Goal: Transaction & Acquisition: Purchase product/service

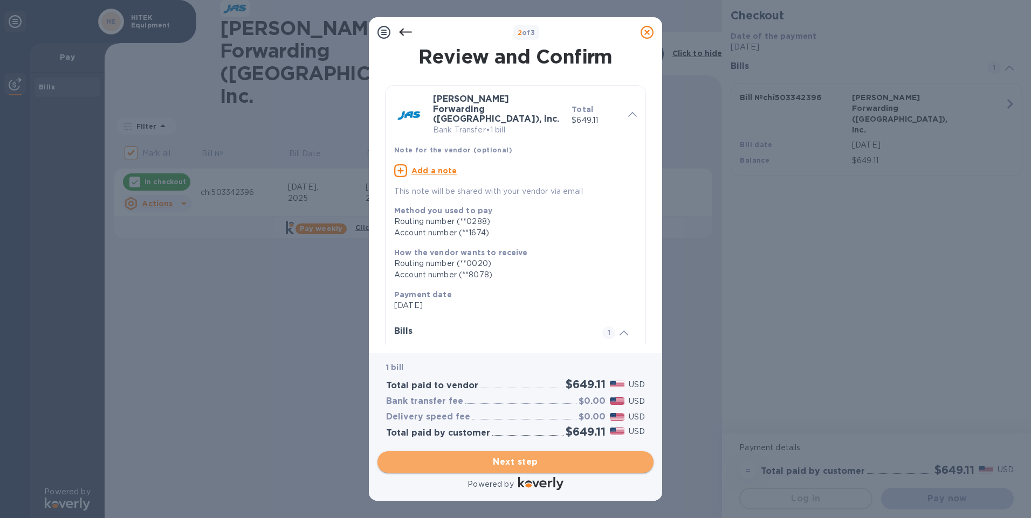
click at [514, 462] on span "Next step" at bounding box center [515, 462] width 259 height 13
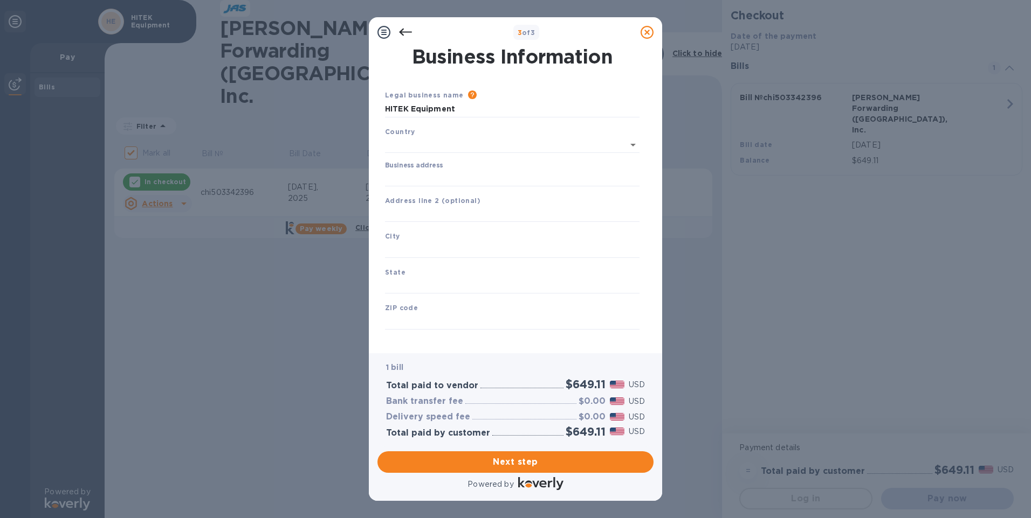
type input "United States"
drag, startPoint x: 462, startPoint y: 176, endPoint x: 471, endPoint y: 177, distance: 8.8
click at [462, 176] on input "Business address" at bounding box center [512, 176] width 254 height 16
type input "8920 58th PL."
type input "#700"
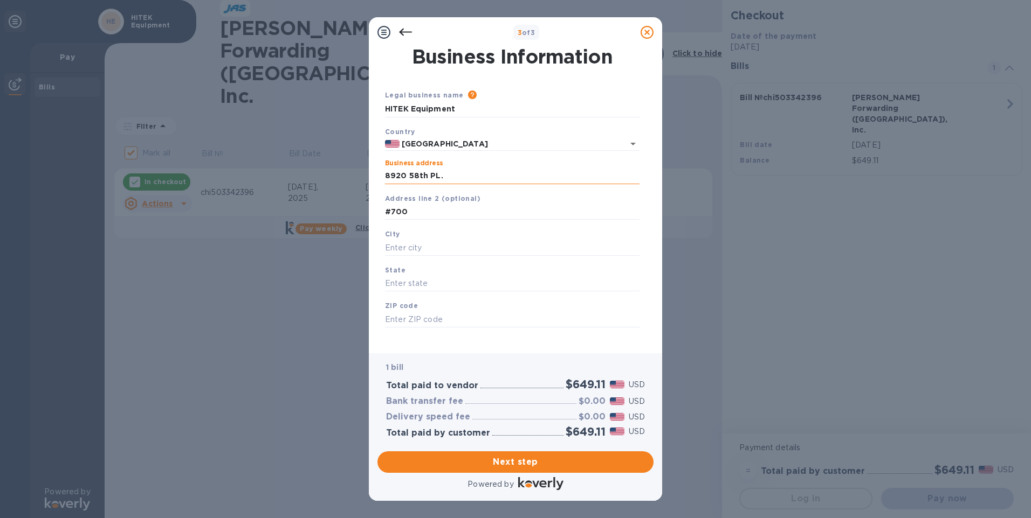
type input "Kenosha"
type input "WI"
type input "53144"
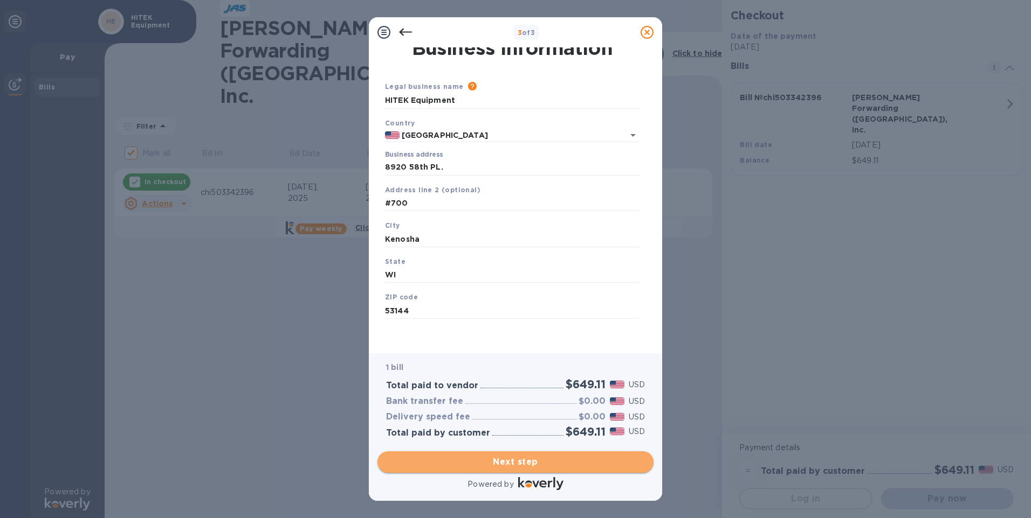
click at [516, 461] on span "Next step" at bounding box center [515, 462] width 259 height 13
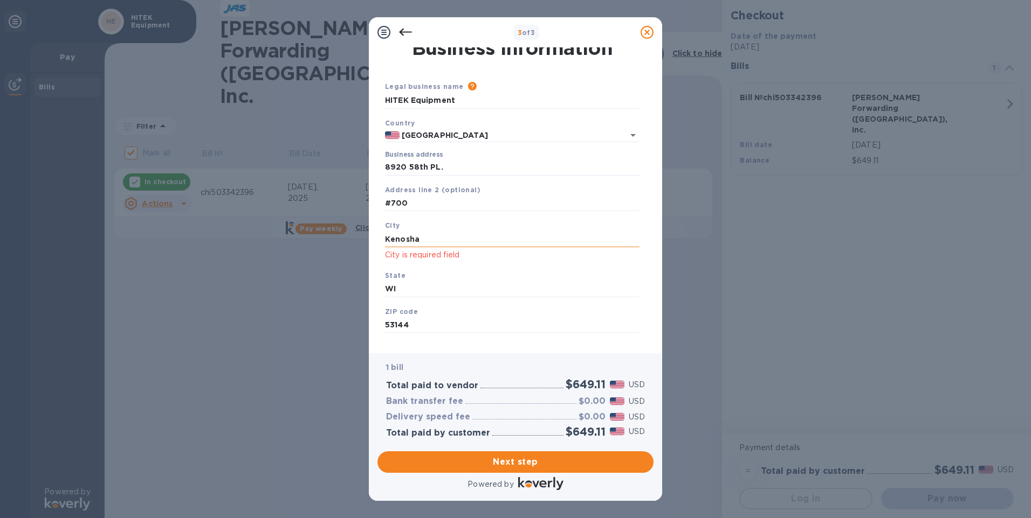
click at [429, 240] on input "Kenosha" at bounding box center [512, 239] width 254 height 16
drag, startPoint x: 429, startPoint y: 240, endPoint x: 341, endPoint y: 242, distance: 87.9
click at [340, 243] on div "3 of 3 Business Information Legal business name Please provide the legal name t…" at bounding box center [515, 259] width 1031 height 518
type input "Kenosha"
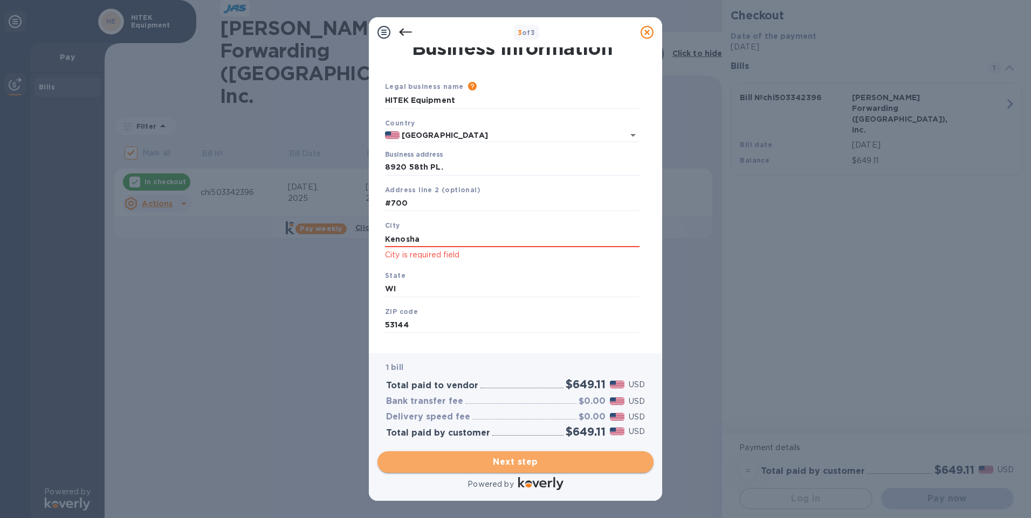
click at [477, 467] on span "Next step" at bounding box center [515, 462] width 259 height 13
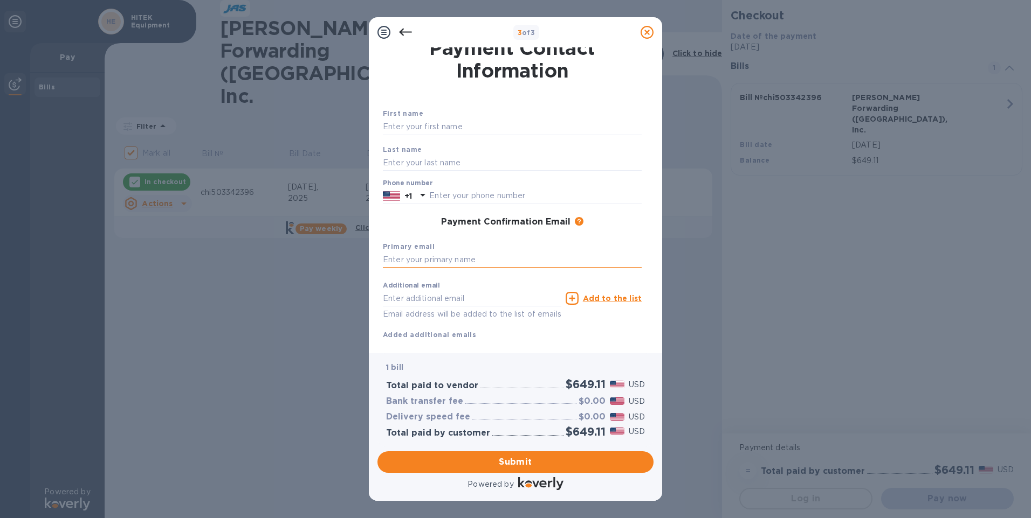
drag, startPoint x: 460, startPoint y: 254, endPoint x: 466, endPoint y: 261, distance: 9.2
click at [460, 254] on input "text" at bounding box center [512, 260] width 259 height 16
type input "[PERSON_NAME][EMAIL_ADDRESS][DOMAIN_NAME]"
type input "[PERSON_NAME]"
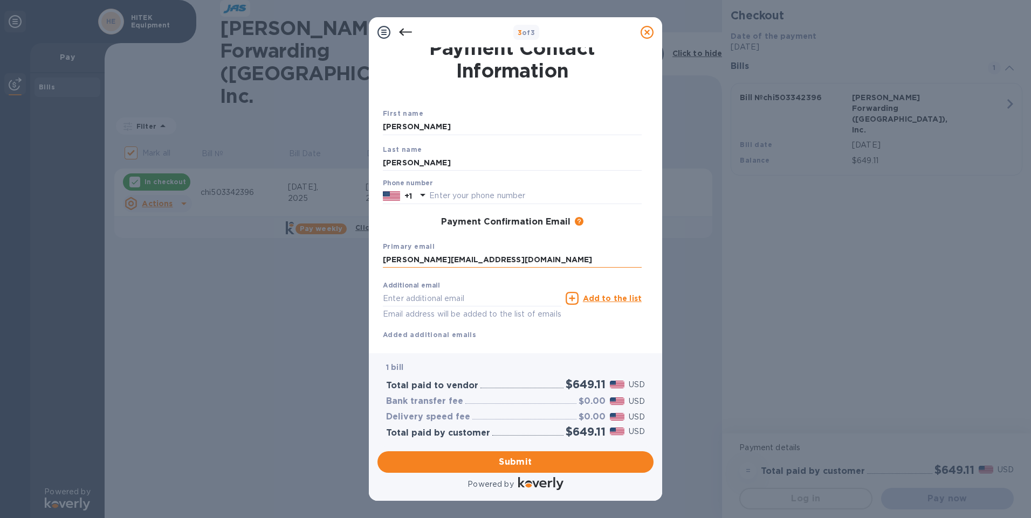
type input "2628421700"
click at [412, 294] on input "text" at bounding box center [472, 299] width 178 height 16
click at [628, 344] on div "Additional email Email address will be added to the list of emails Add to the l…" at bounding box center [511, 308] width 267 height 73
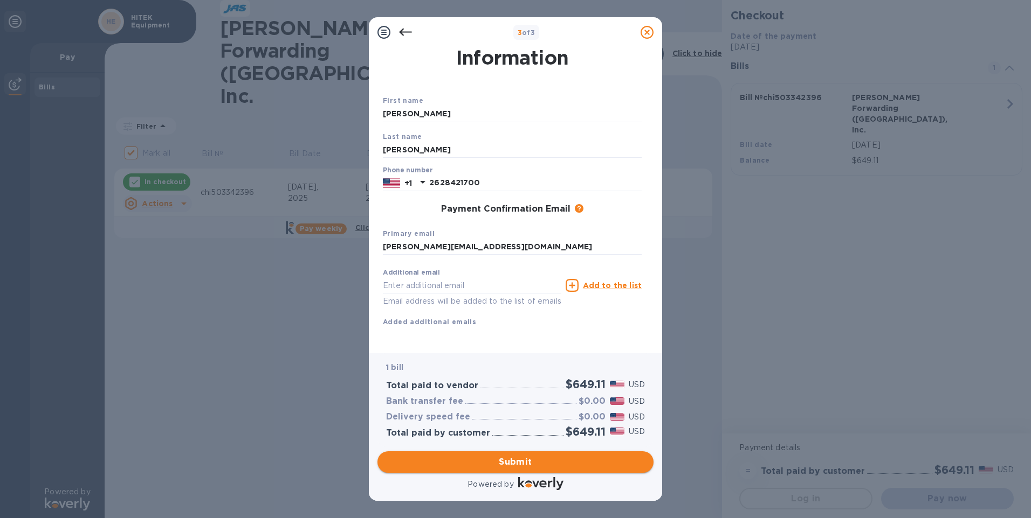
click at [508, 462] on span "Submit" at bounding box center [515, 462] width 259 height 13
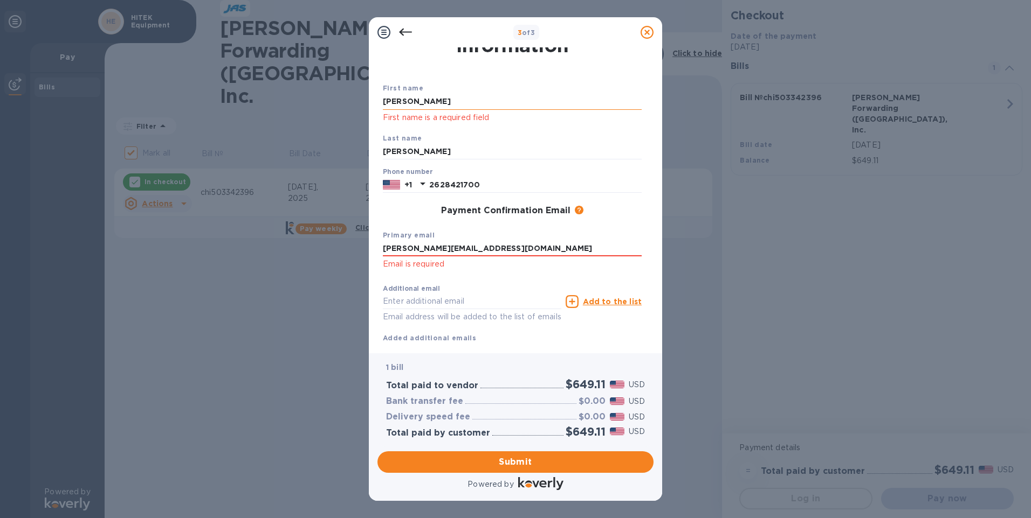
click at [443, 99] on input "[PERSON_NAME]" at bounding box center [512, 102] width 259 height 16
drag, startPoint x: 443, startPoint y: 99, endPoint x: 335, endPoint y: 101, distance: 108.4
click at [331, 102] on div "3 of 3 Payment Contact Information First name Julie First name is a required fi…" at bounding box center [515, 259] width 1031 height 518
type input "j"
type input "[PERSON_NAME]"
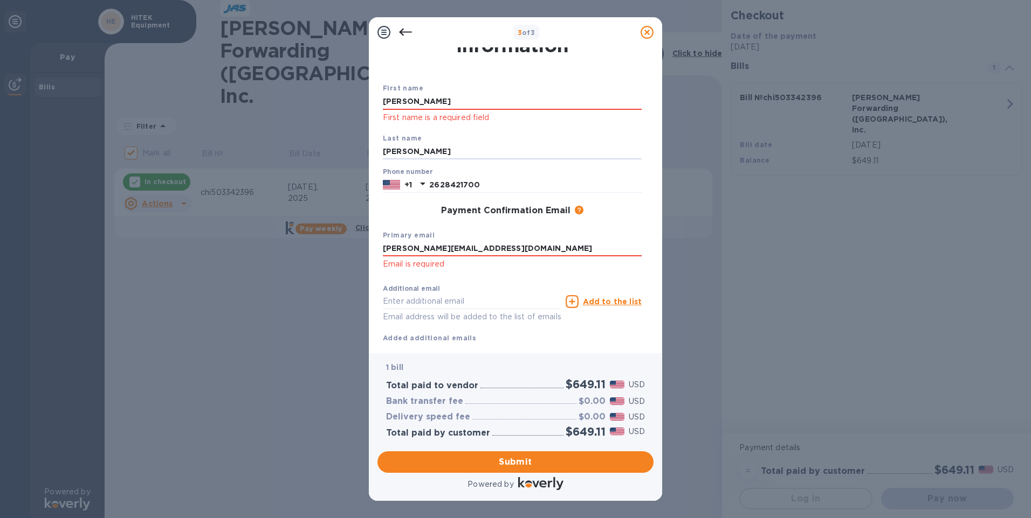
type input "[PERSON_NAME]"
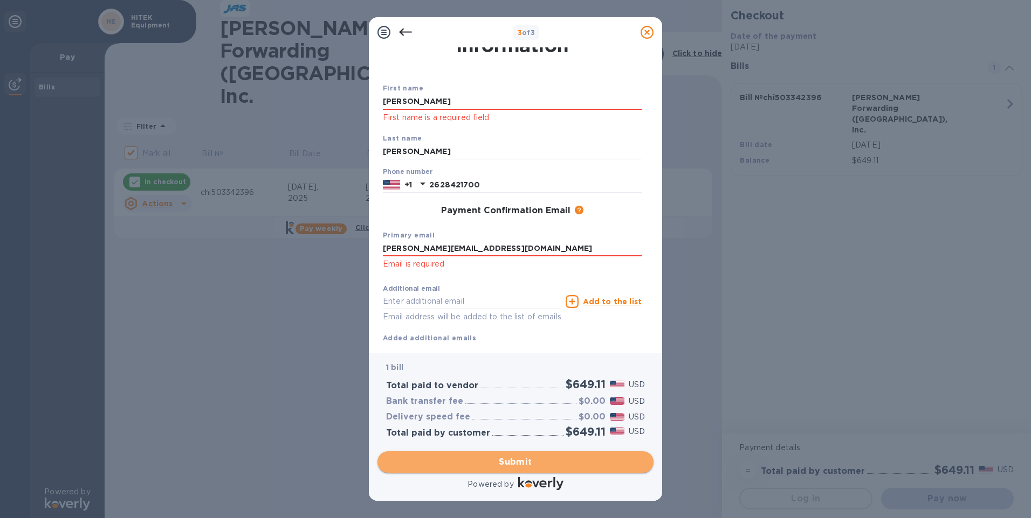
click at [487, 458] on span "Submit" at bounding box center [515, 462] width 259 height 13
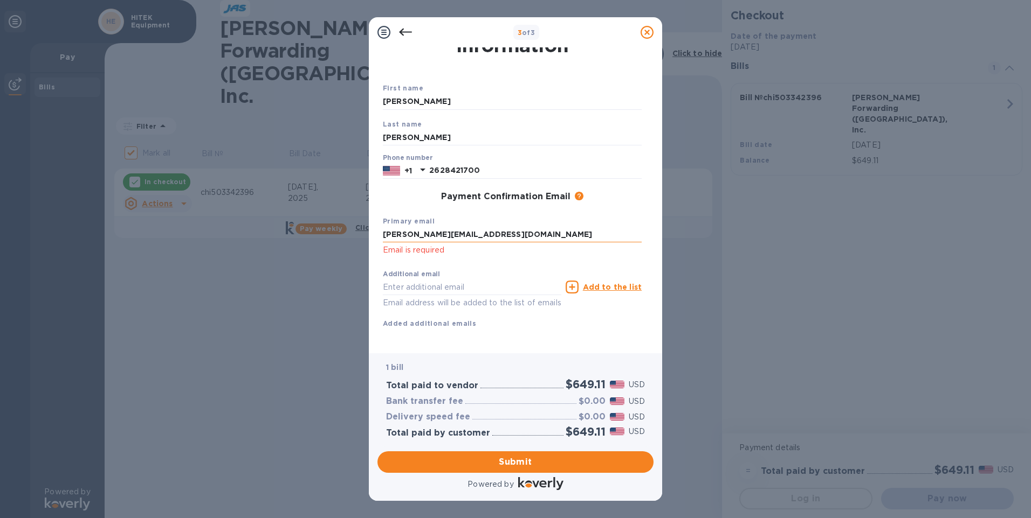
drag, startPoint x: 464, startPoint y: 233, endPoint x: 484, endPoint y: 233, distance: 19.9
click at [464, 233] on input "[PERSON_NAME][EMAIL_ADDRESS][DOMAIN_NAME]" at bounding box center [512, 235] width 259 height 16
click at [469, 469] on button "Submit" at bounding box center [515, 463] width 276 height 22
click at [397, 232] on input "[PERSON_NAME][EMAIL_ADDRESS][DOMAIN_NAME]" at bounding box center [512, 235] width 259 height 16
type input "[PERSON_NAME][EMAIL_ADDRESS][DOMAIN_NAME]"
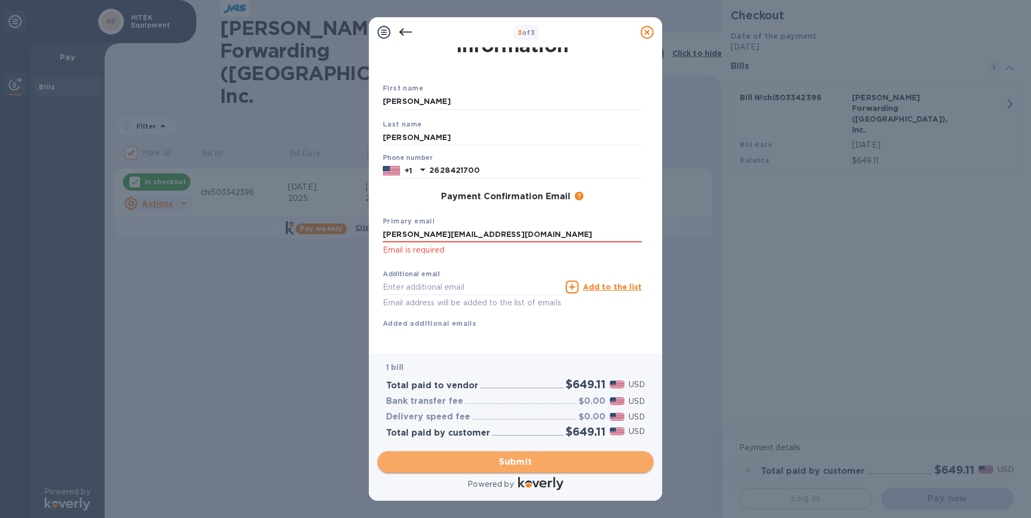
click at [490, 457] on span "Submit" at bounding box center [515, 462] width 259 height 13
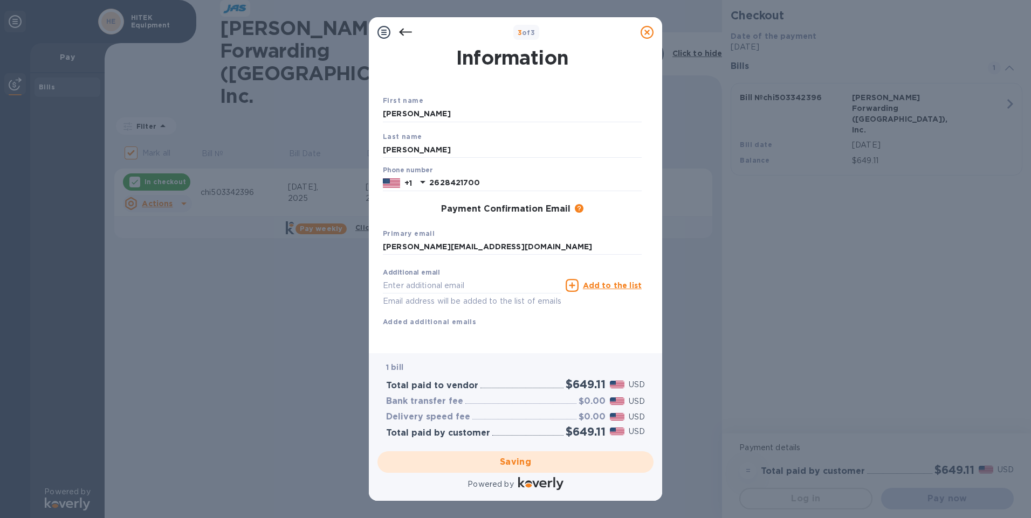
checkbox input "false"
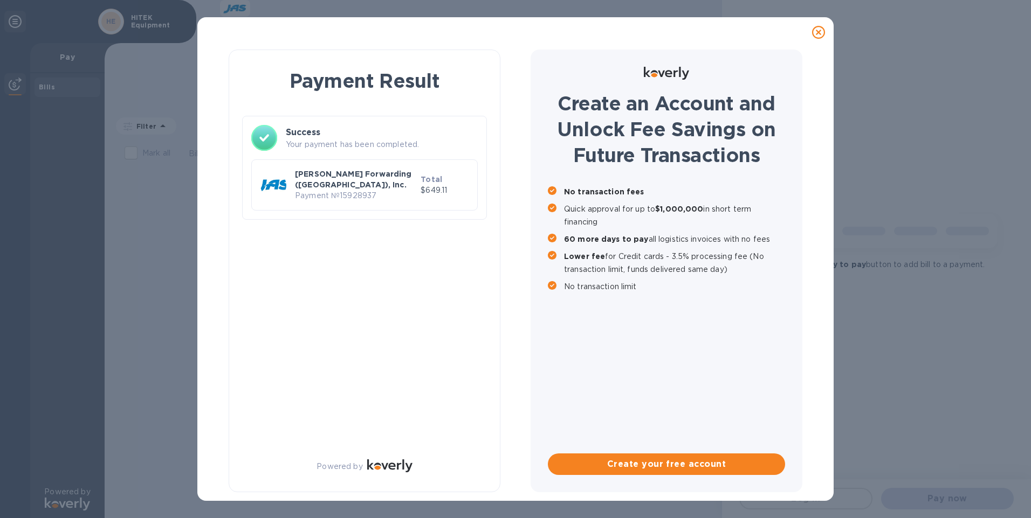
scroll to position [0, 0]
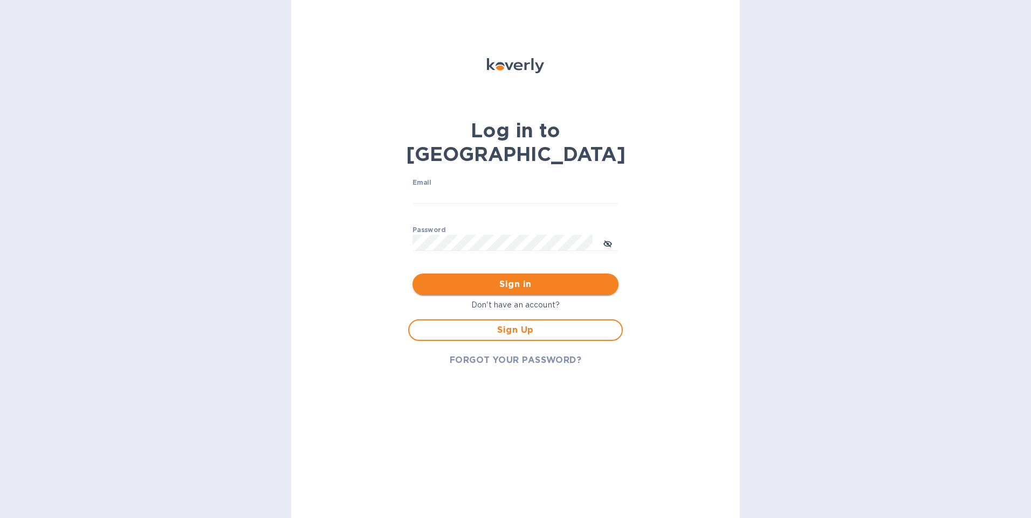
type input "[PERSON_NAME][EMAIL_ADDRESS][DOMAIN_NAME]"
click at [530, 278] on span "Sign in" at bounding box center [515, 284] width 189 height 13
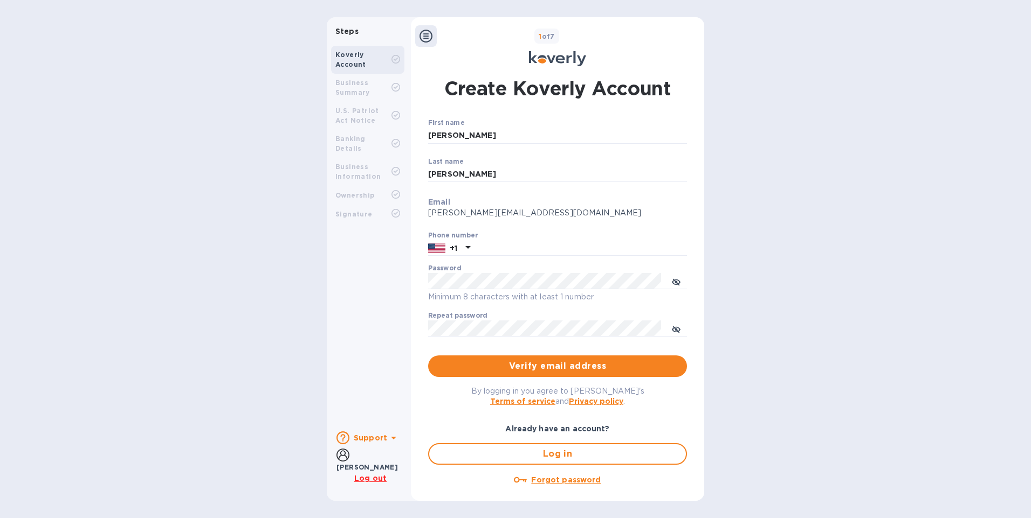
click at [354, 59] on div "Koverly Account" at bounding box center [363, 59] width 56 height 19
click at [351, 94] on b "Business Summary" at bounding box center [352, 88] width 34 height 18
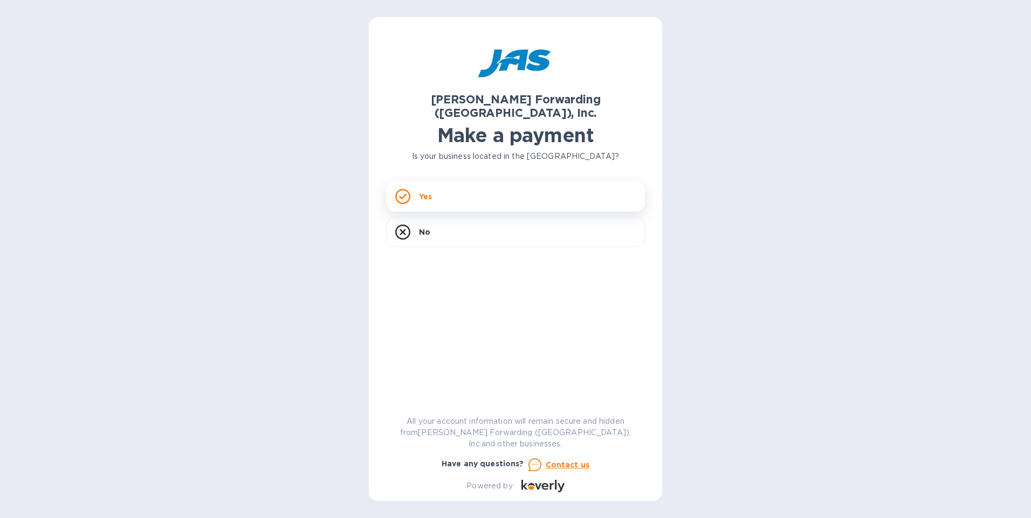
click at [414, 187] on div "Yes" at bounding box center [515, 197] width 259 height 30
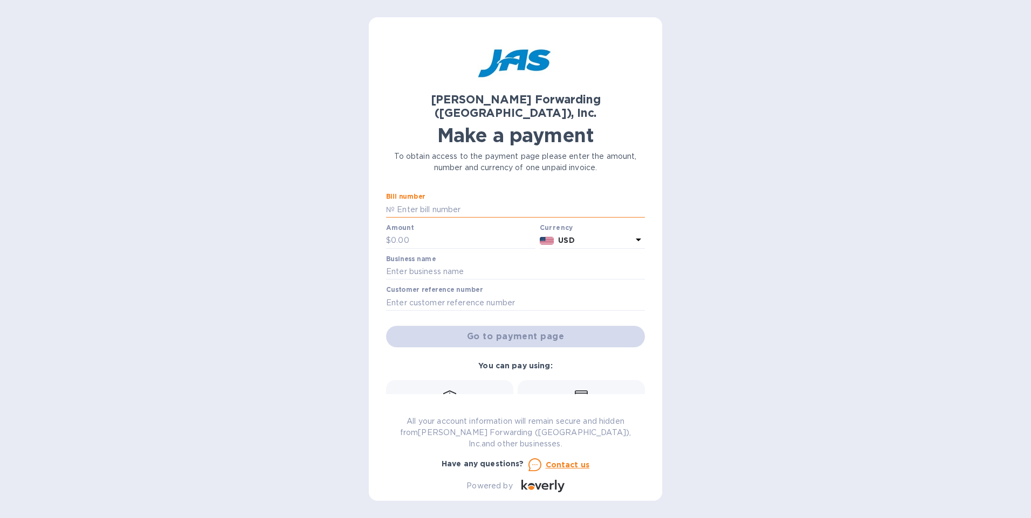
click at [444, 202] on input "text" at bounding box center [520, 210] width 250 height 16
type input "CHI503344017"
type input "63.40"
click at [472, 264] on input "text" at bounding box center [515, 272] width 259 height 16
type input "HITEK Equipment"
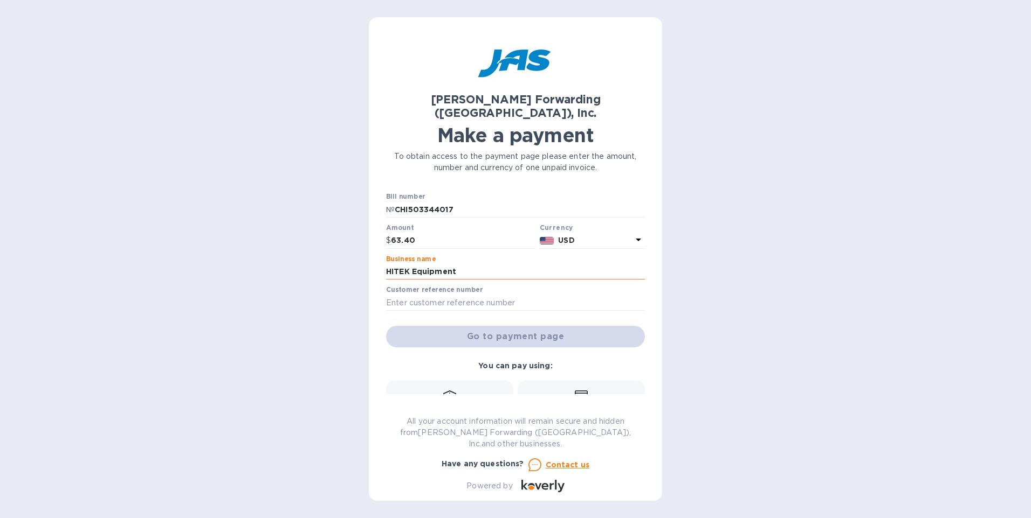
type input "hitequenw"
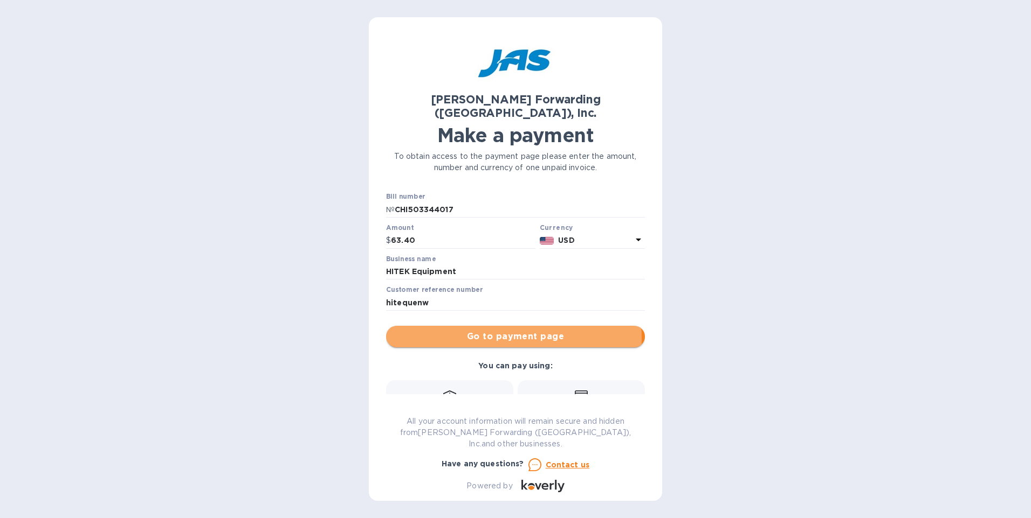
click at [450, 330] on span "Go to payment page" at bounding box center [515, 336] width 241 height 13
